Goal: Transaction & Acquisition: Download file/media

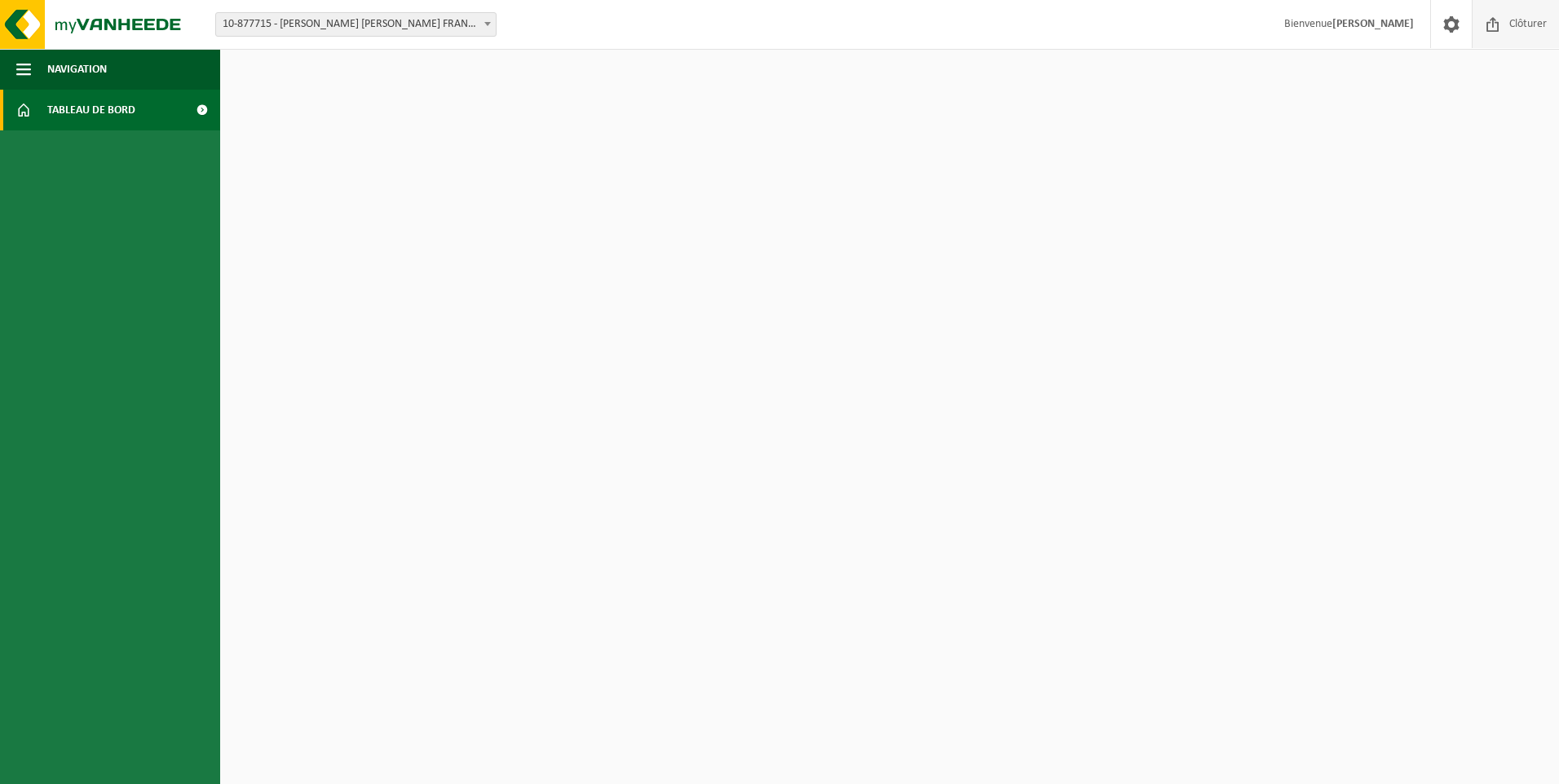
click at [1510, 21] on span "Clôturer" at bounding box center [1528, 24] width 45 height 48
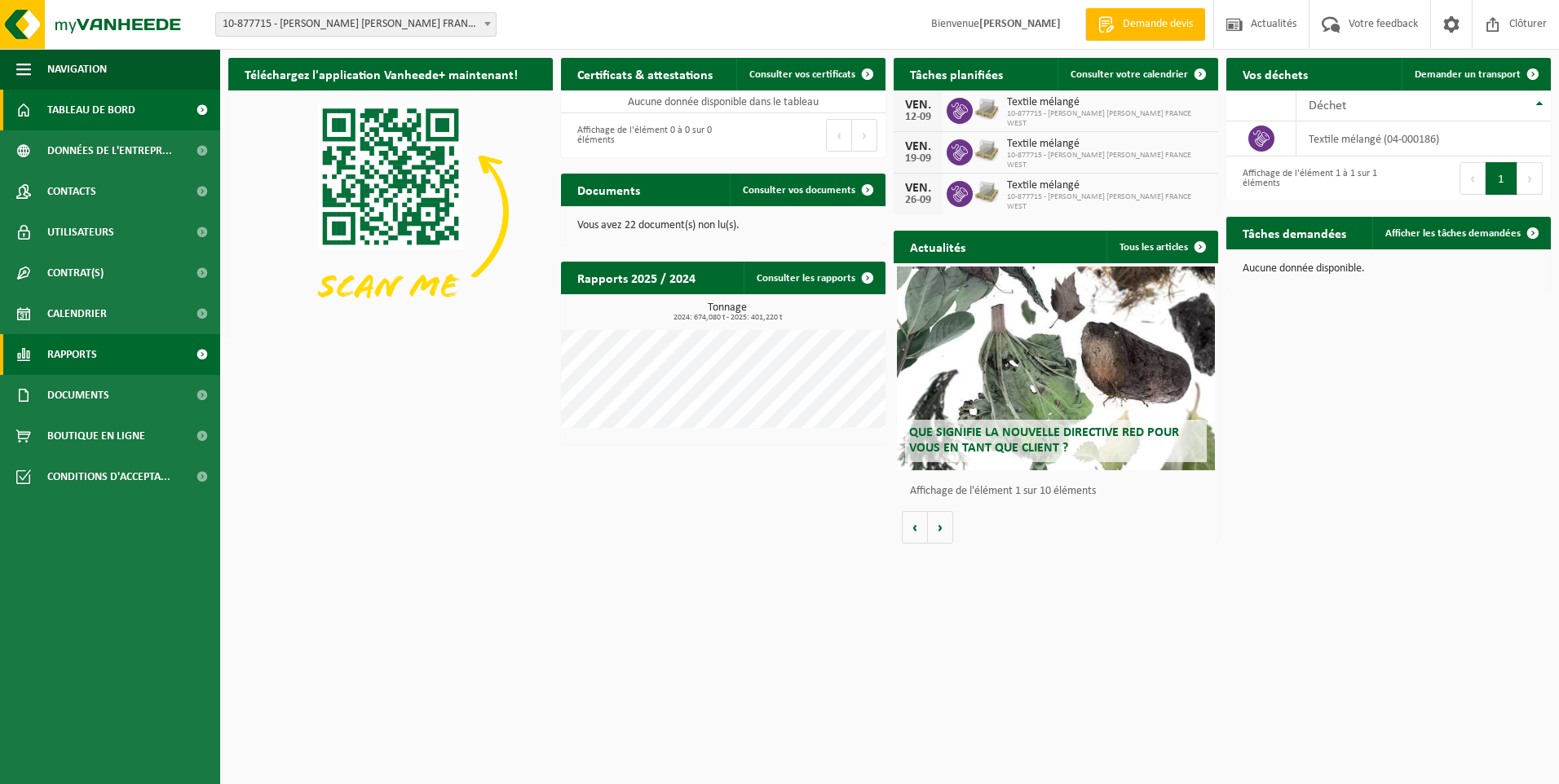
click at [65, 352] on span "Rapports" at bounding box center [72, 355] width 50 height 41
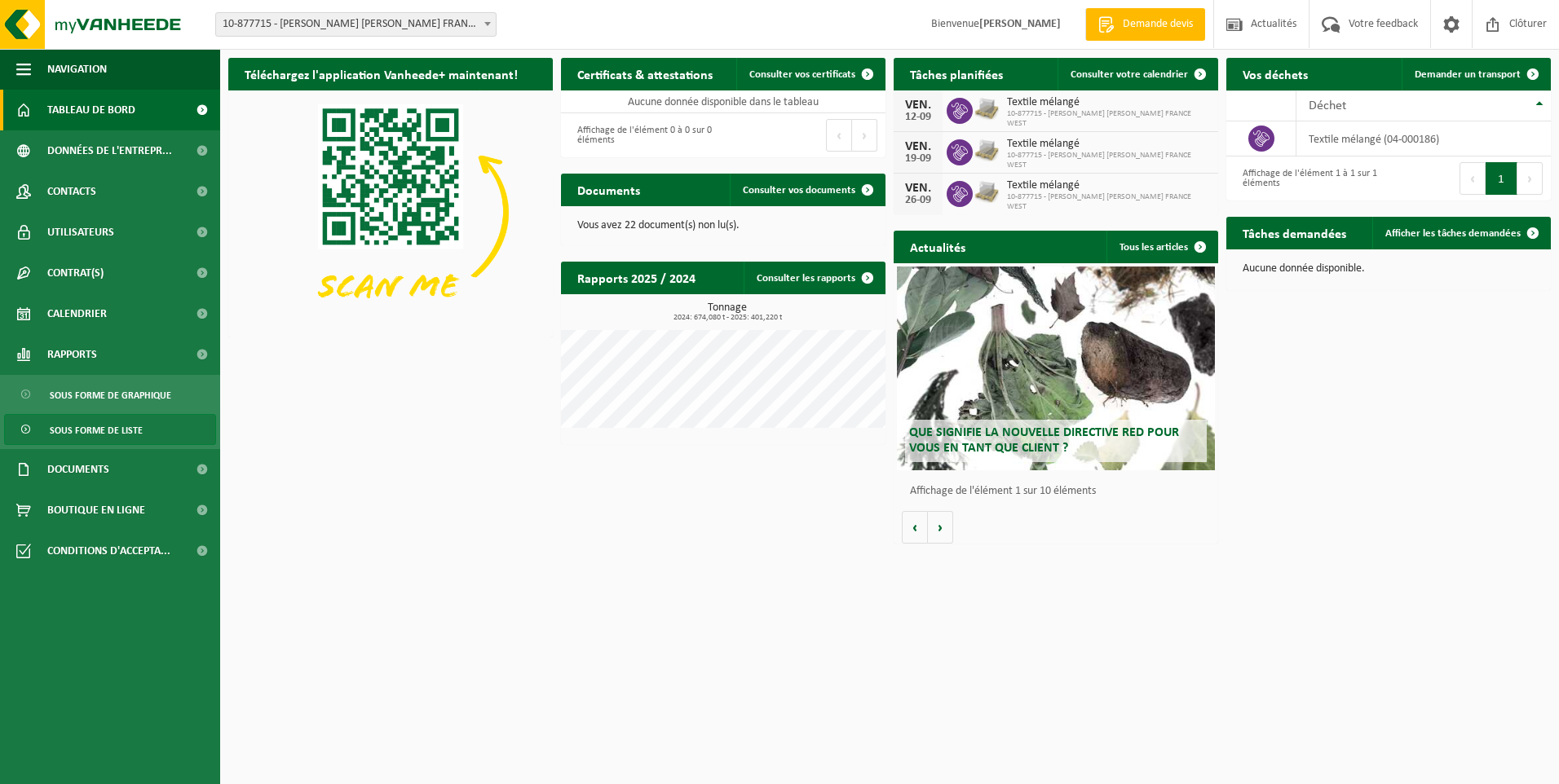
click at [105, 433] on span "Sous forme de liste" at bounding box center [96, 430] width 93 height 31
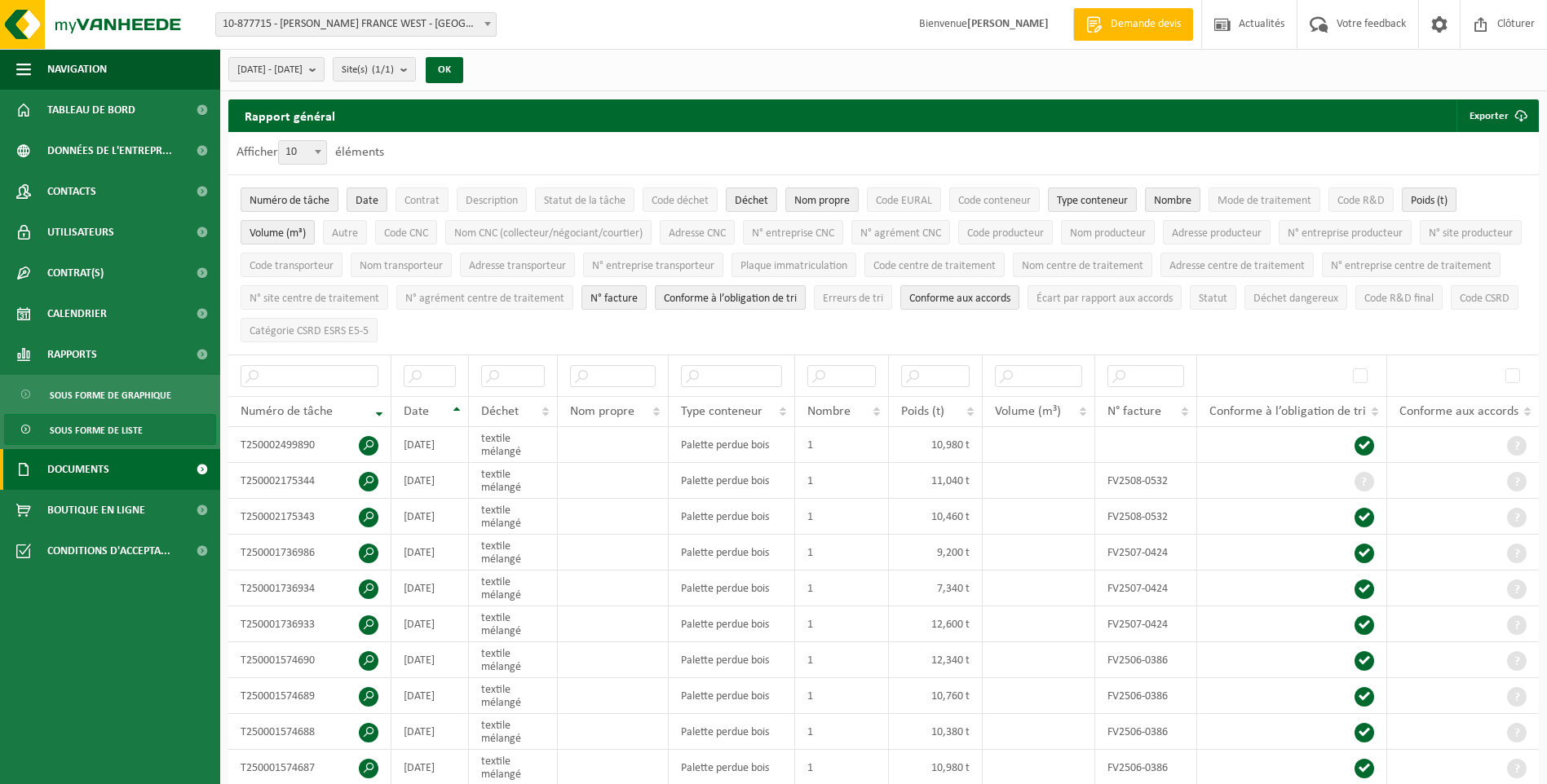
click at [95, 473] on span "Documents" at bounding box center [78, 470] width 62 height 41
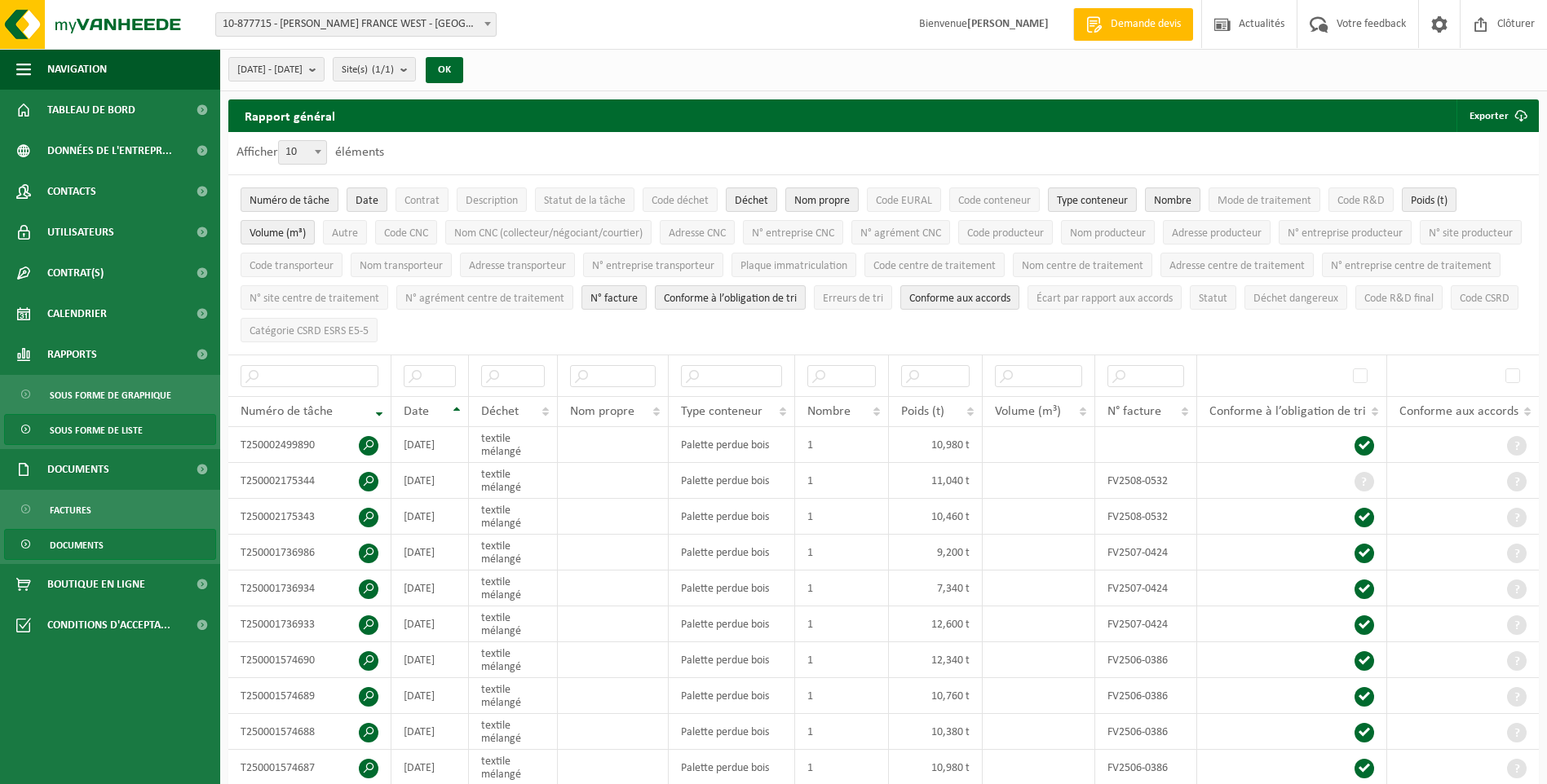
click at [93, 539] on span "Documents" at bounding box center [77, 545] width 53 height 31
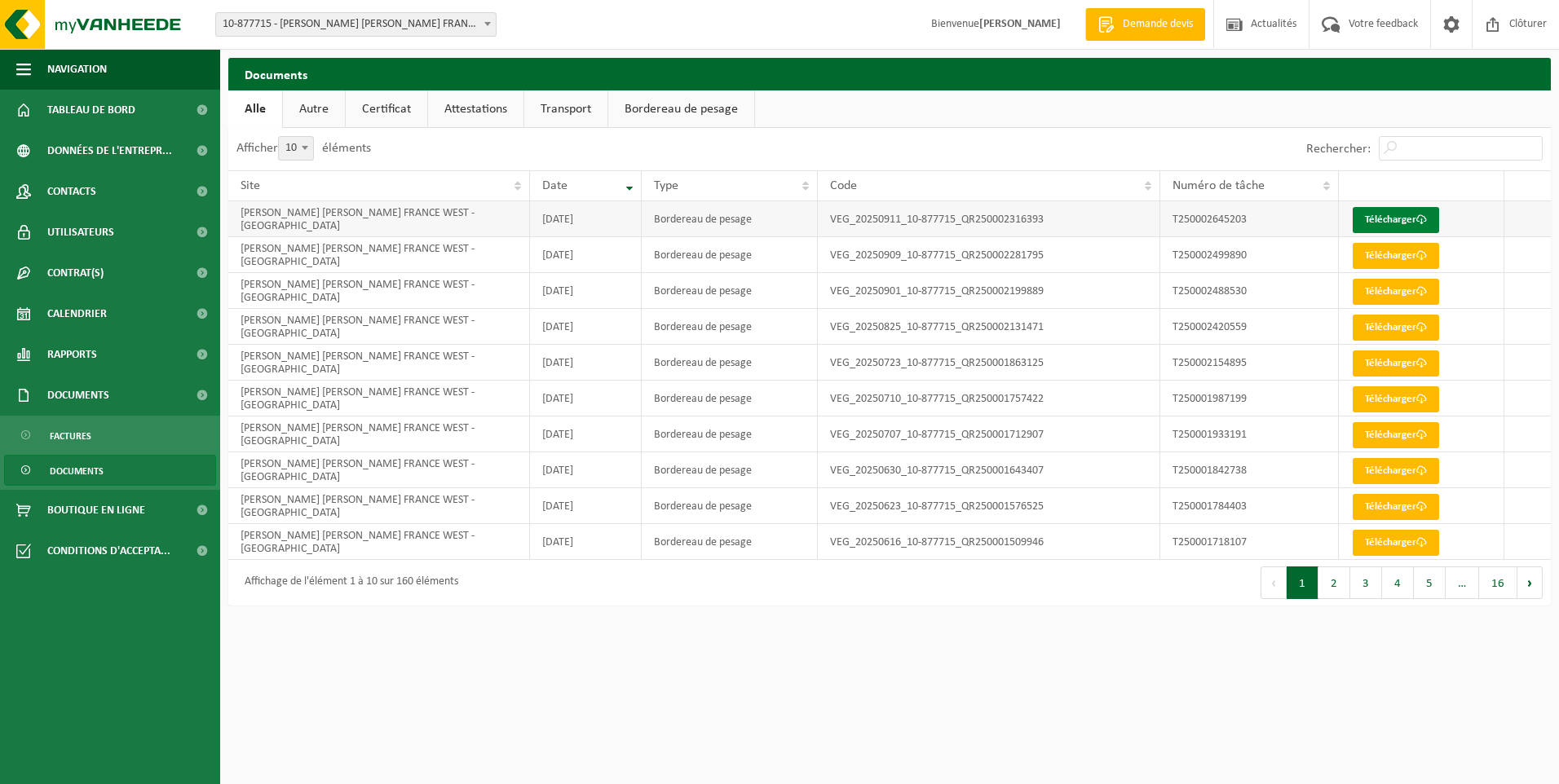
click at [1384, 223] on link "Télécharger" at bounding box center [1396, 220] width 86 height 26
